Goal: Navigation & Orientation: Understand site structure

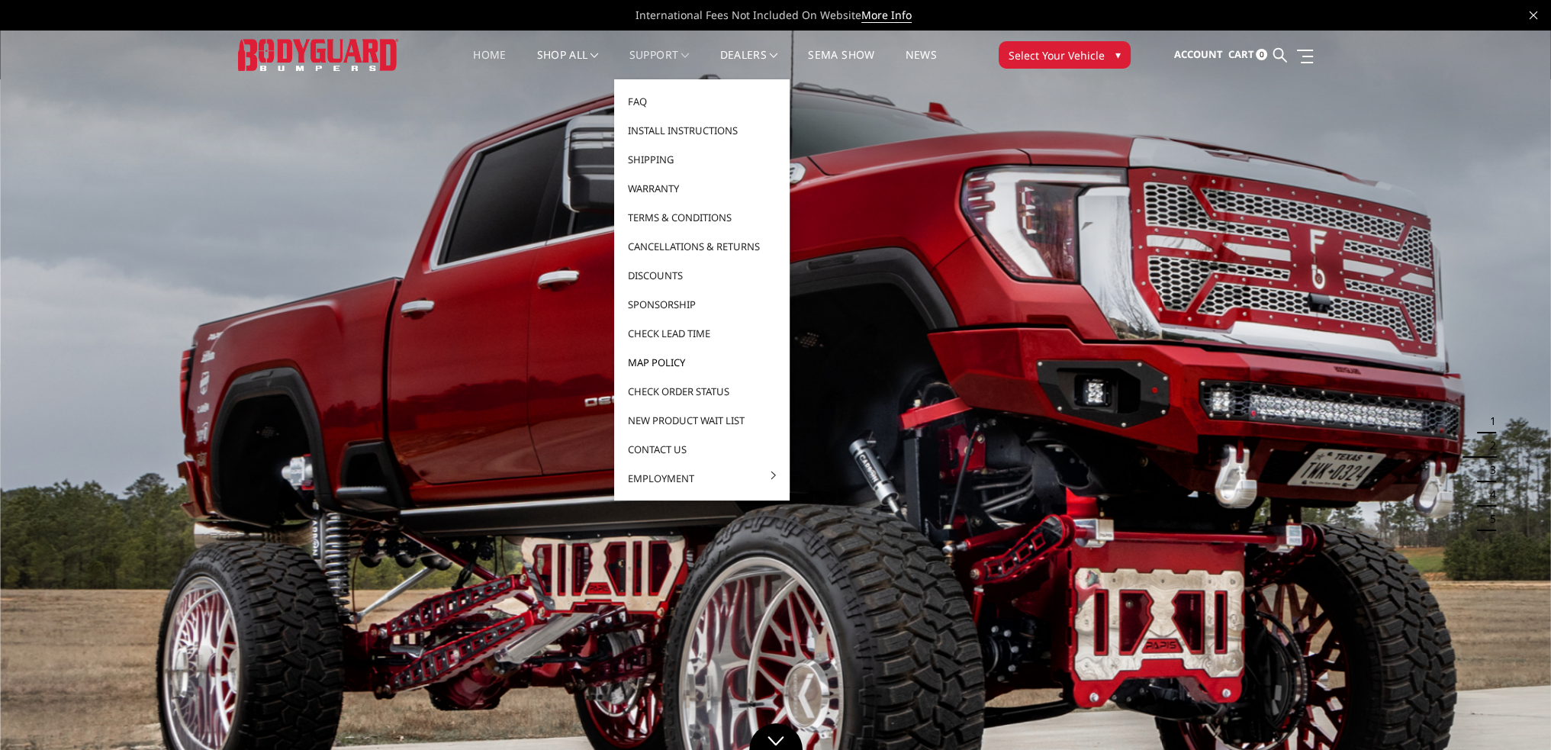
click at [687, 365] on link "MAP Policy" at bounding box center [701, 362] width 163 height 29
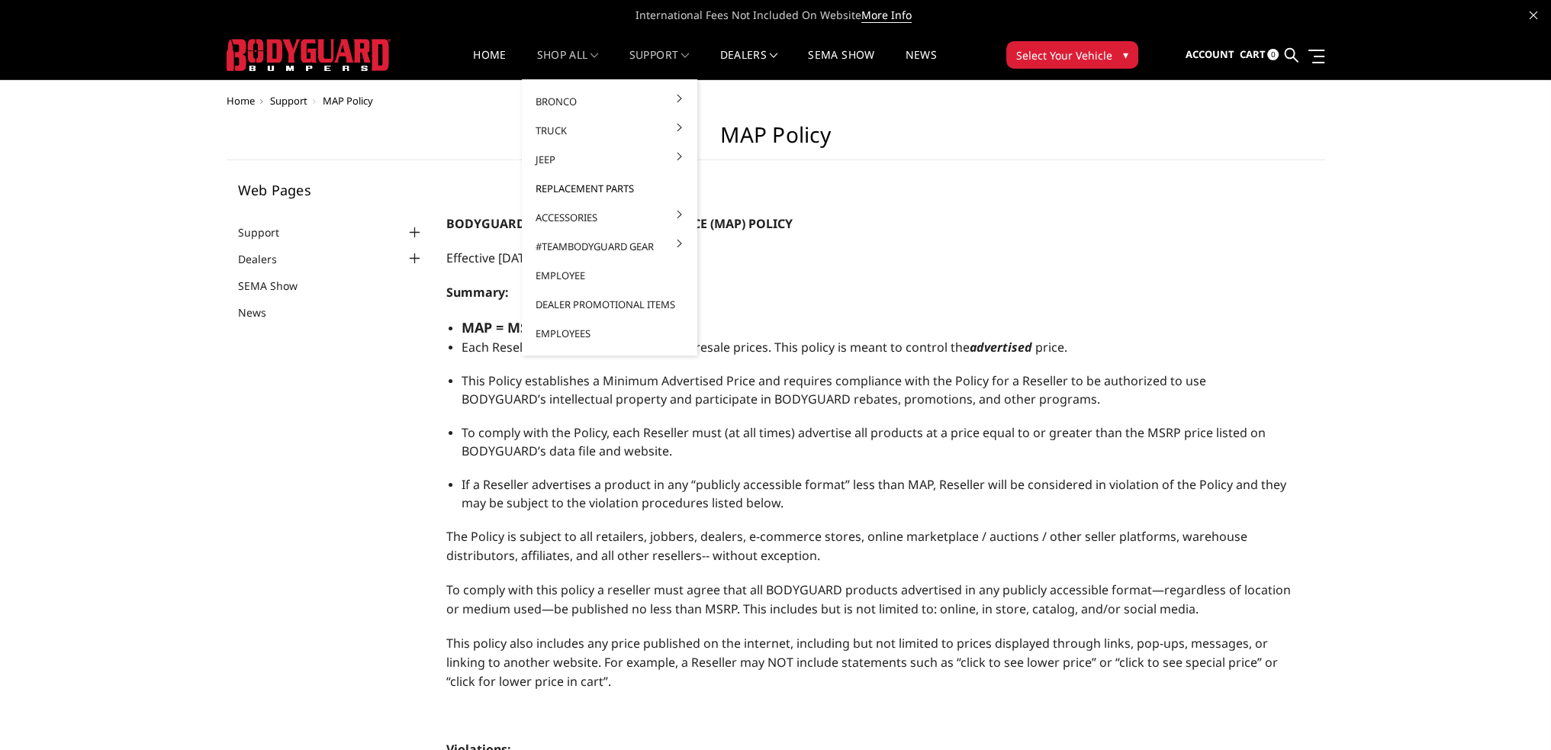
click at [568, 186] on link "Replacement Parts" at bounding box center [609, 188] width 163 height 29
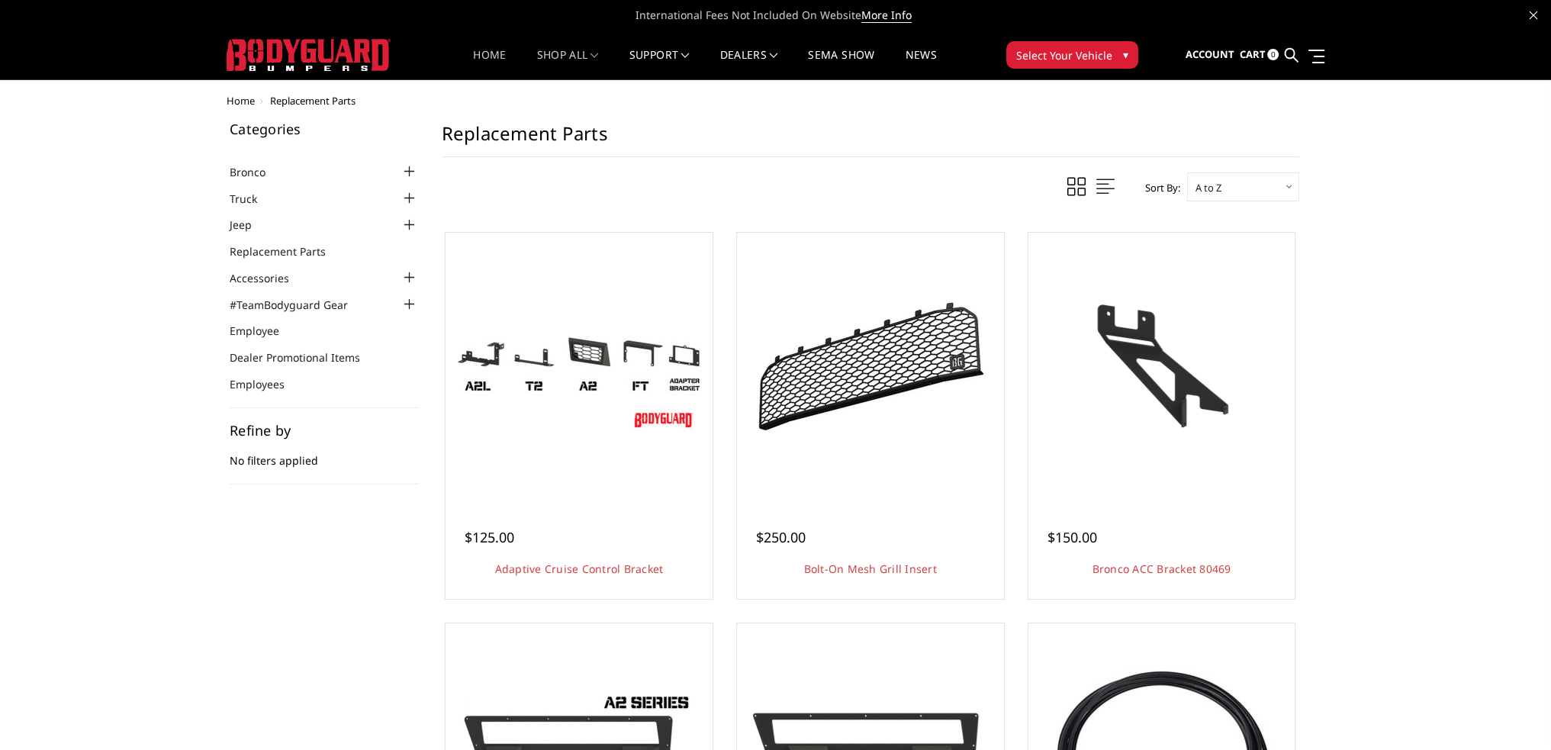
click at [491, 60] on link "Home" at bounding box center [489, 65] width 33 height 30
